Goal: Task Accomplishment & Management: Complete application form

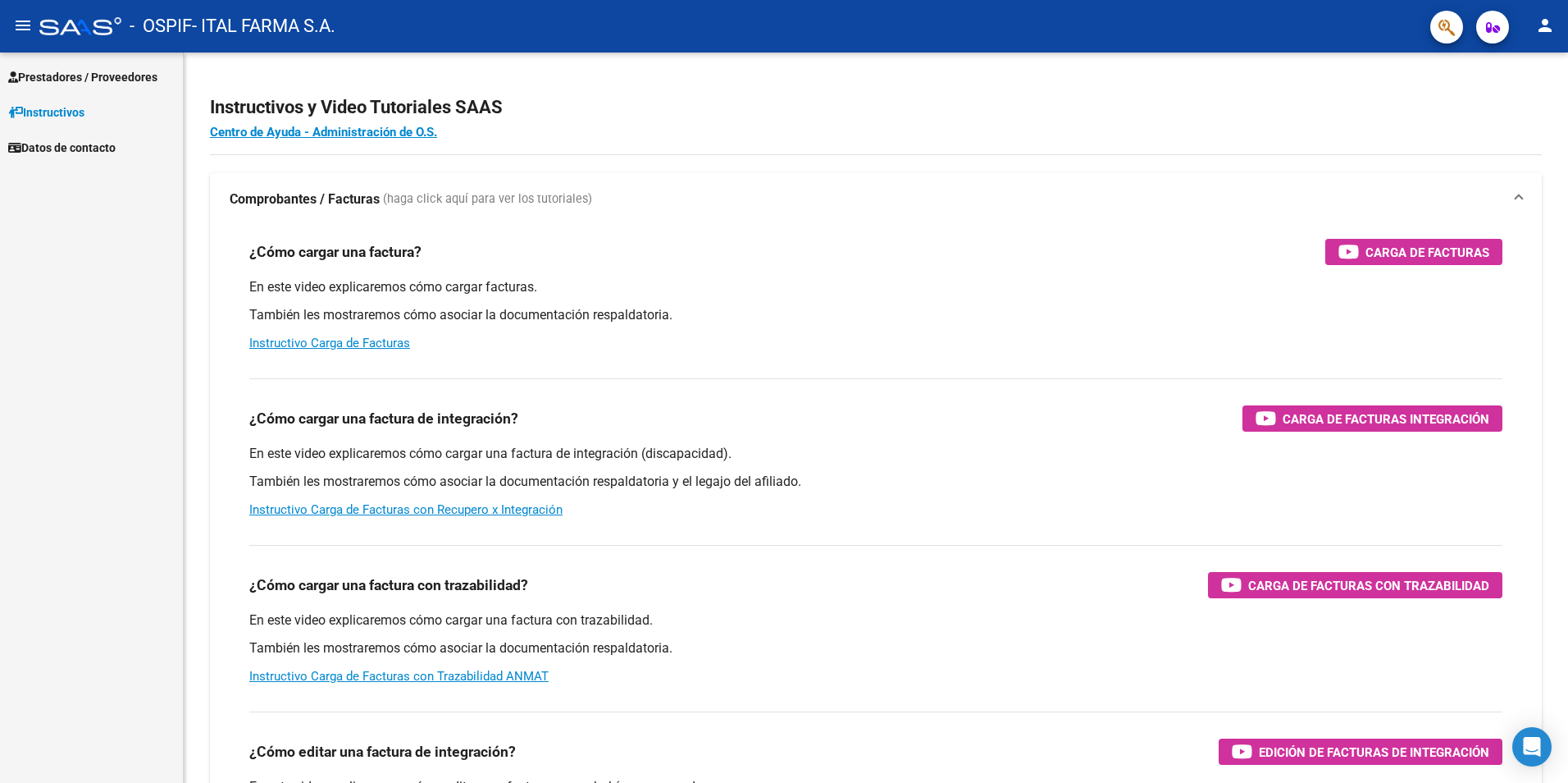
click at [91, 76] on span "Prestadores / Proveedores" at bounding box center [83, 77] width 149 height 18
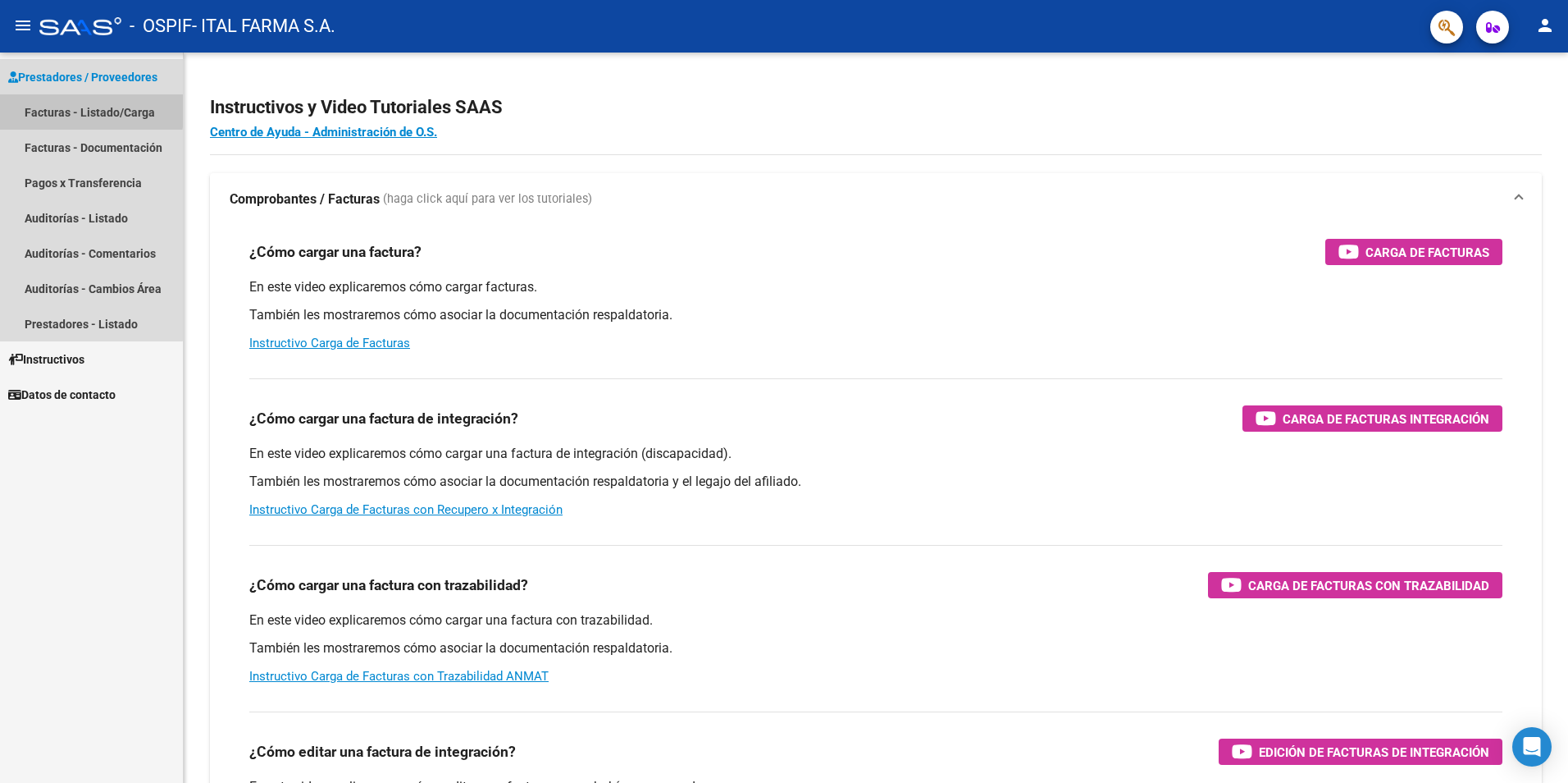
click at [72, 108] on link "Facturas - Listado/Carga" at bounding box center [91, 111] width 183 height 35
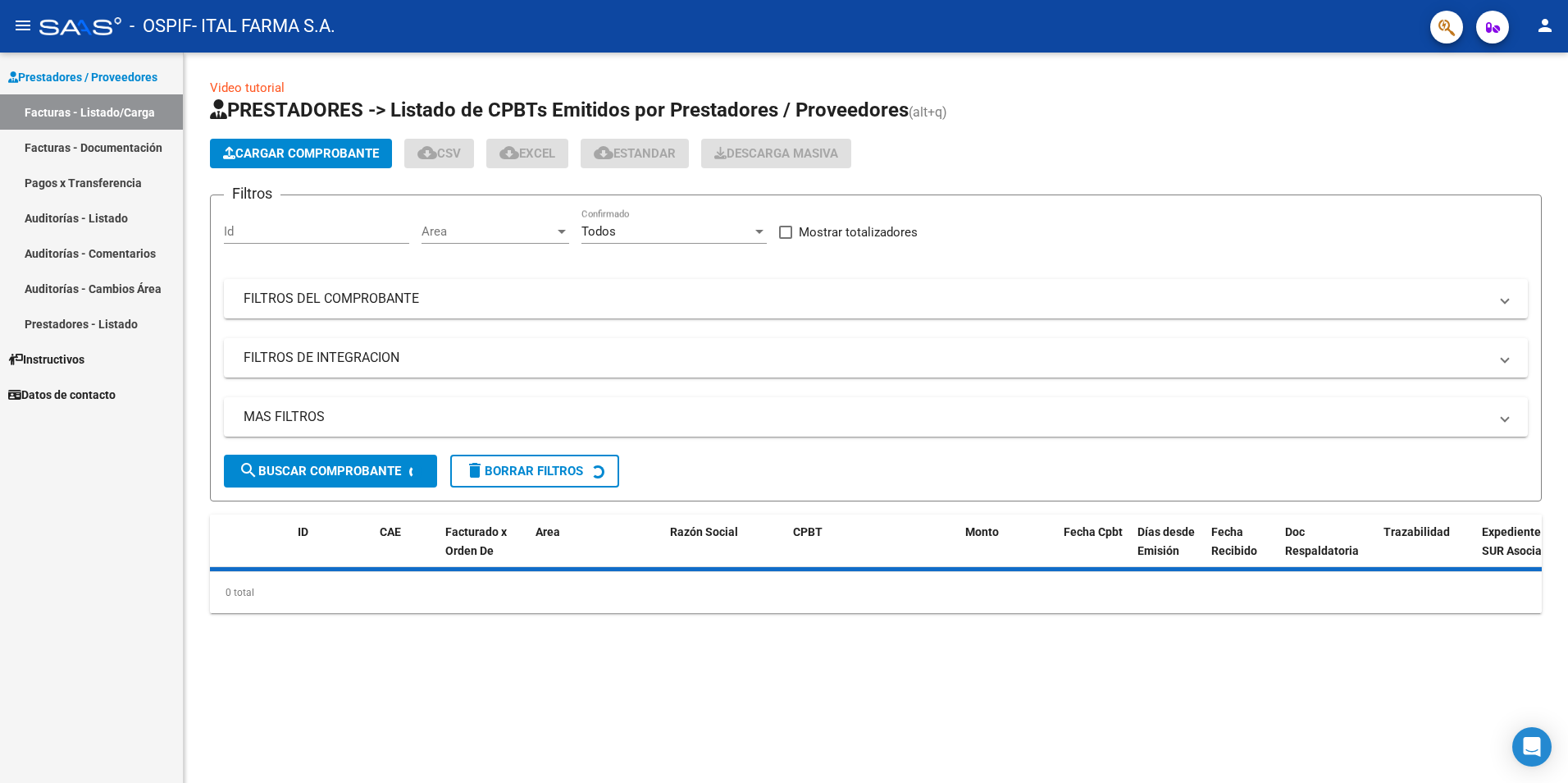
click at [299, 157] on span "Cargar Comprobante" at bounding box center [301, 153] width 156 height 15
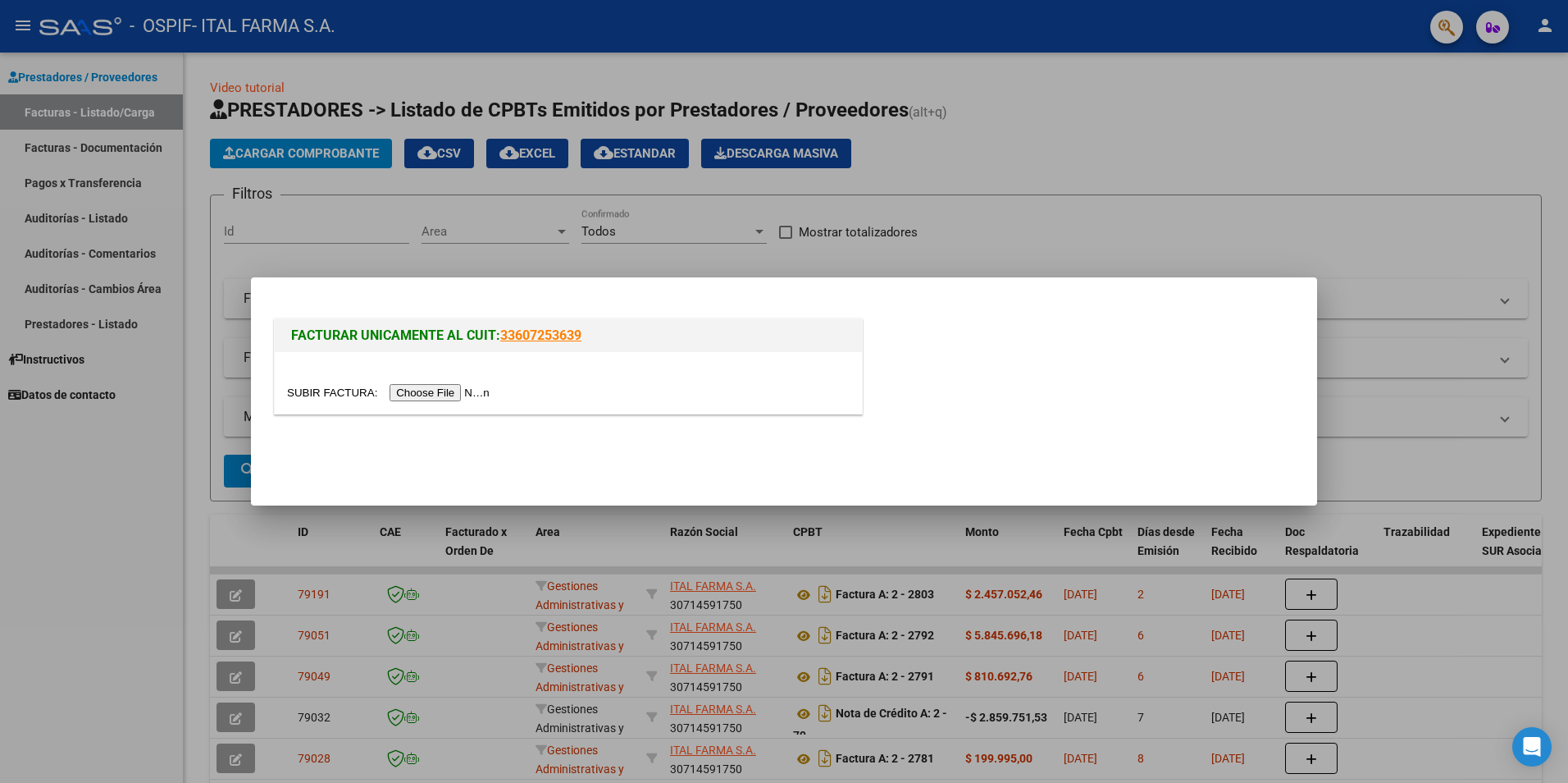
click at [425, 396] on input "file" at bounding box center [391, 393] width 207 height 17
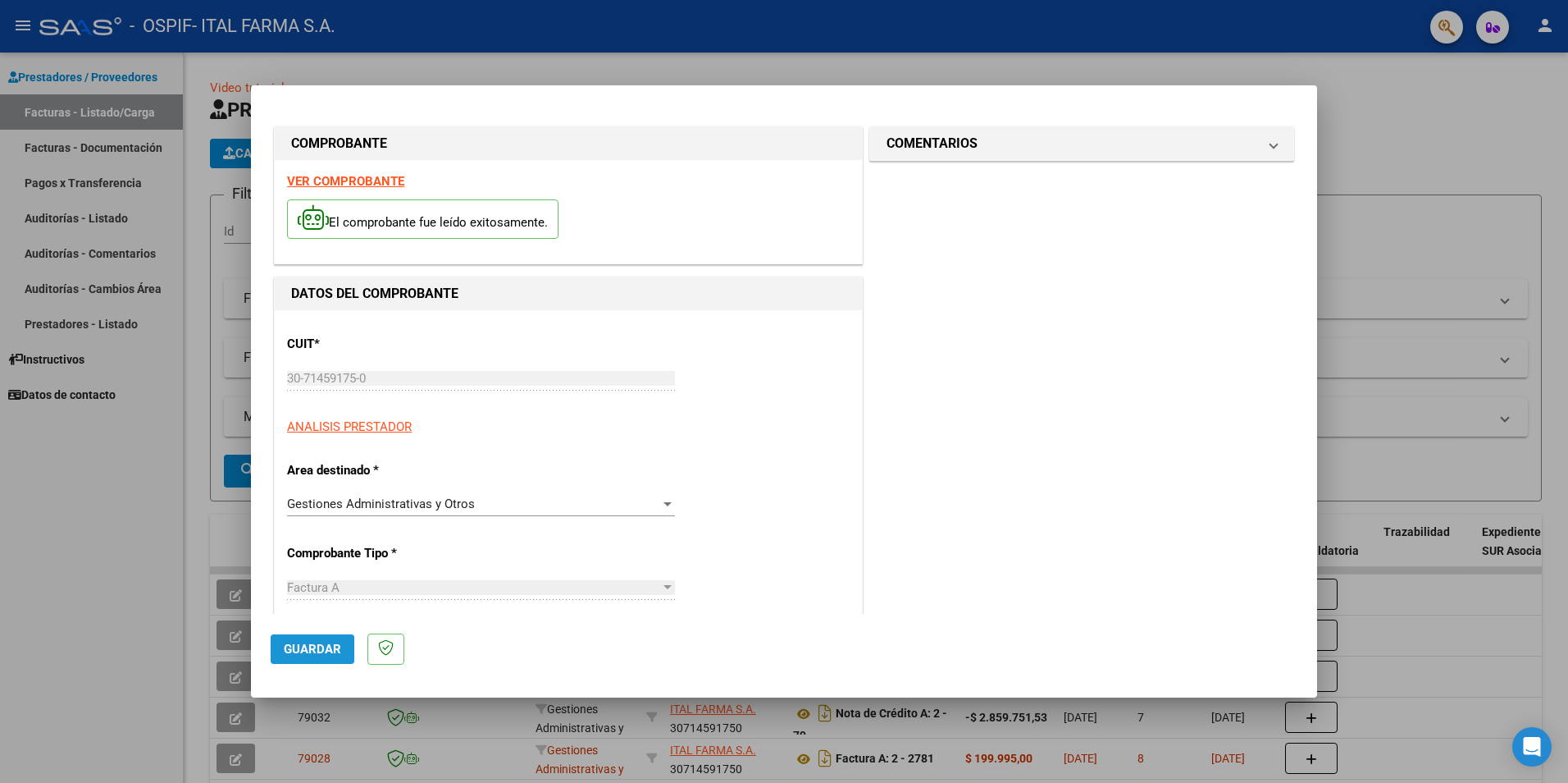
click at [322, 652] on span "Guardar" at bounding box center [312, 648] width 58 height 15
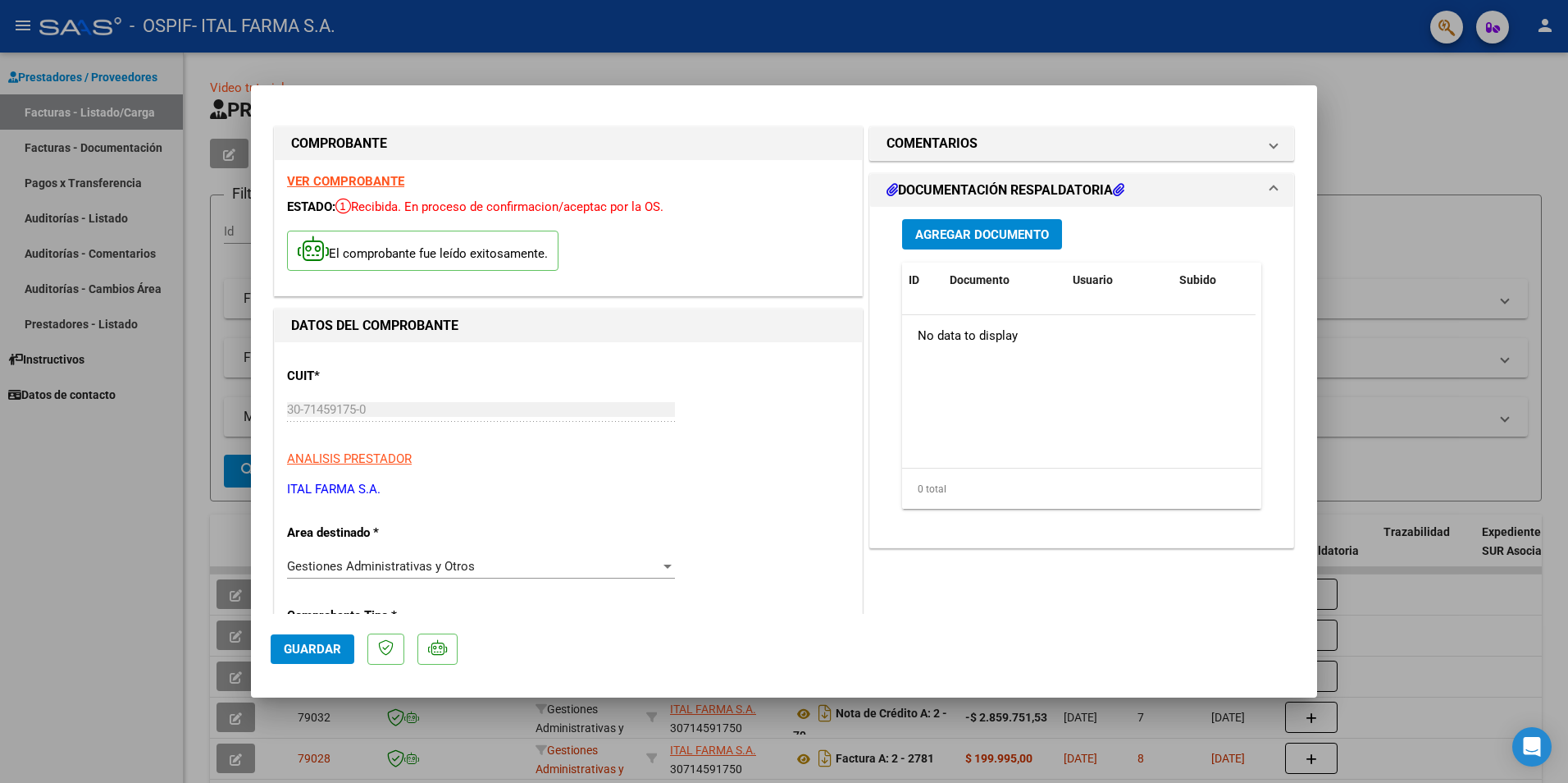
click at [1497, 161] on div at bounding box center [784, 391] width 1568 height 783
type input "$ 0,00"
